Goal: Book appointment/travel/reservation

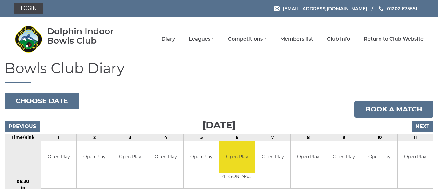
click at [423, 127] on input "Next" at bounding box center [422, 126] width 22 height 12
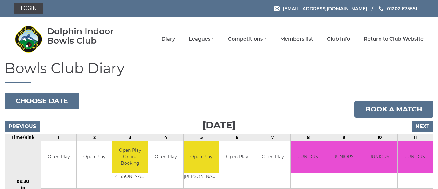
click at [423, 125] on input "Next" at bounding box center [422, 126] width 22 height 12
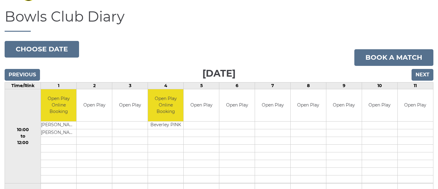
scroll to position [42, 0]
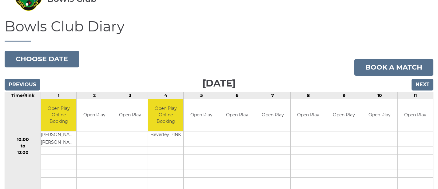
click at [424, 83] on input "Next" at bounding box center [422, 85] width 22 height 12
